Goal: Check status: Check status

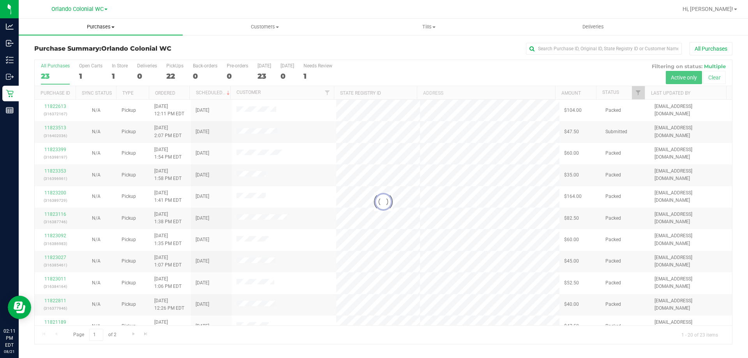
click at [104, 25] on span "Purchases" at bounding box center [101, 26] width 164 height 7
click at [75, 58] on li "Fulfillment" at bounding box center [101, 56] width 164 height 9
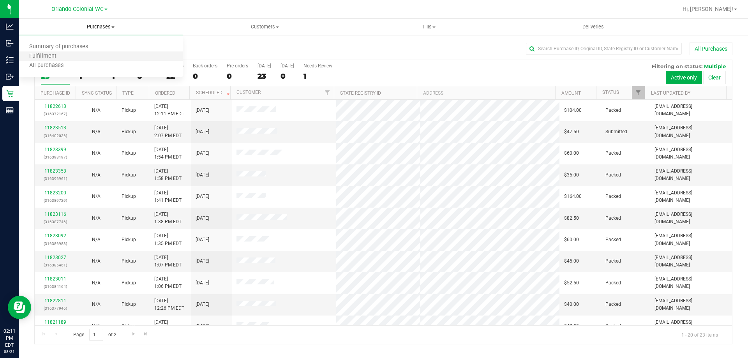
click at [75, 58] on li "Fulfillment" at bounding box center [101, 56] width 164 height 9
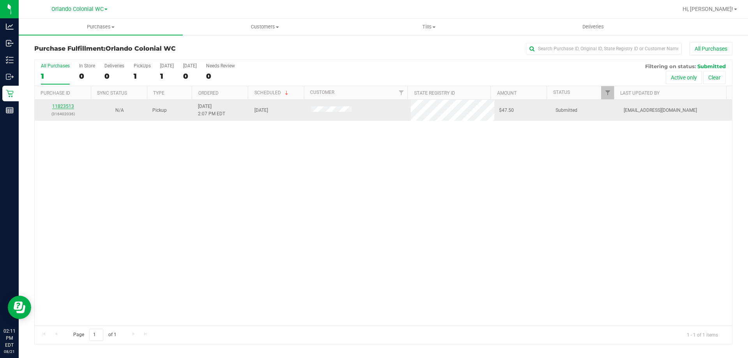
click at [73, 105] on link "11823513" at bounding box center [63, 106] width 22 height 5
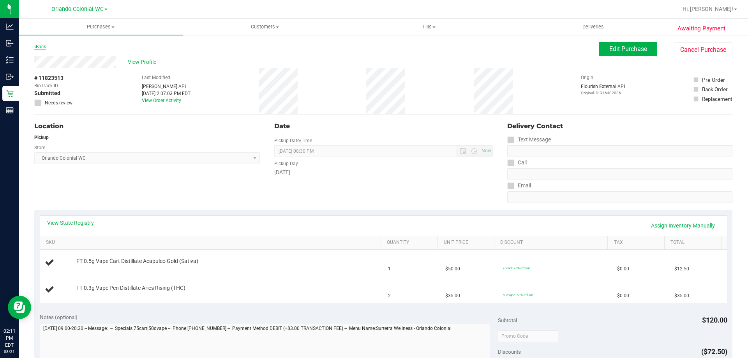
click at [41, 46] on link "Back" at bounding box center [40, 46] width 12 height 5
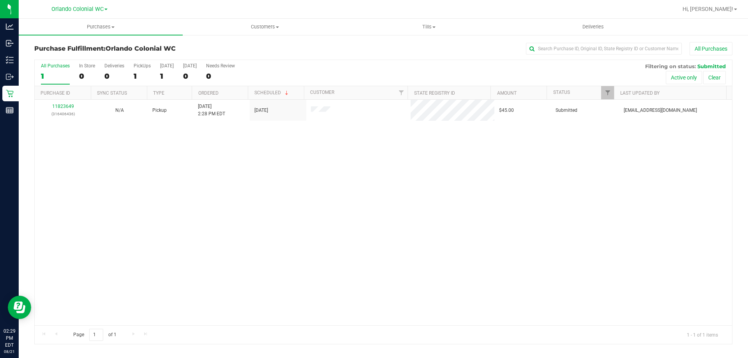
click at [364, 230] on div "11823649 (316406436) N/A Pickup 8/21/2025 2:28 PM EDT 8/21/2025 $45.00 Submitte…" at bounding box center [384, 213] width 698 height 226
